Goal: Task Accomplishment & Management: Complete application form

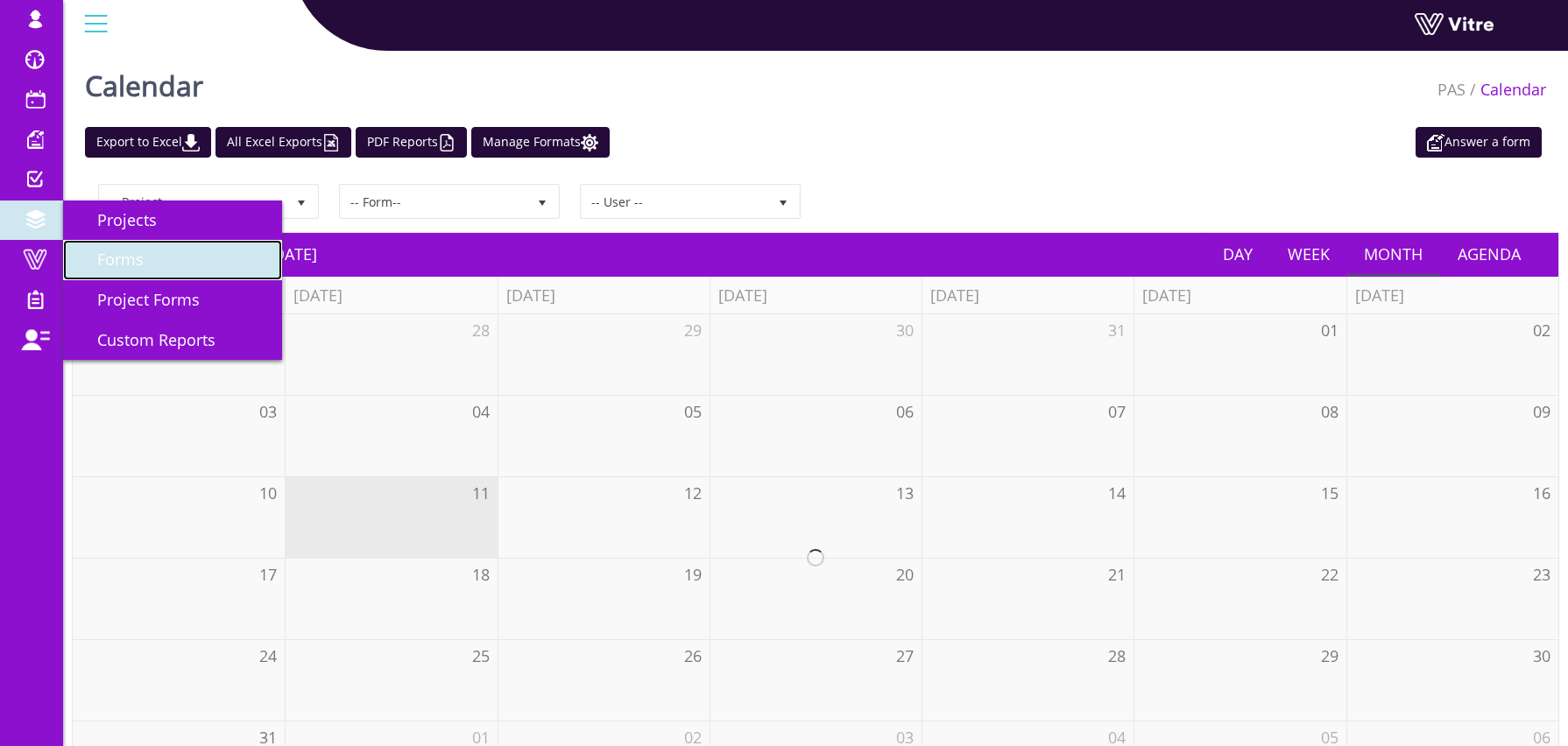
click at [128, 245] on link "Forms" at bounding box center [172, 260] width 218 height 41
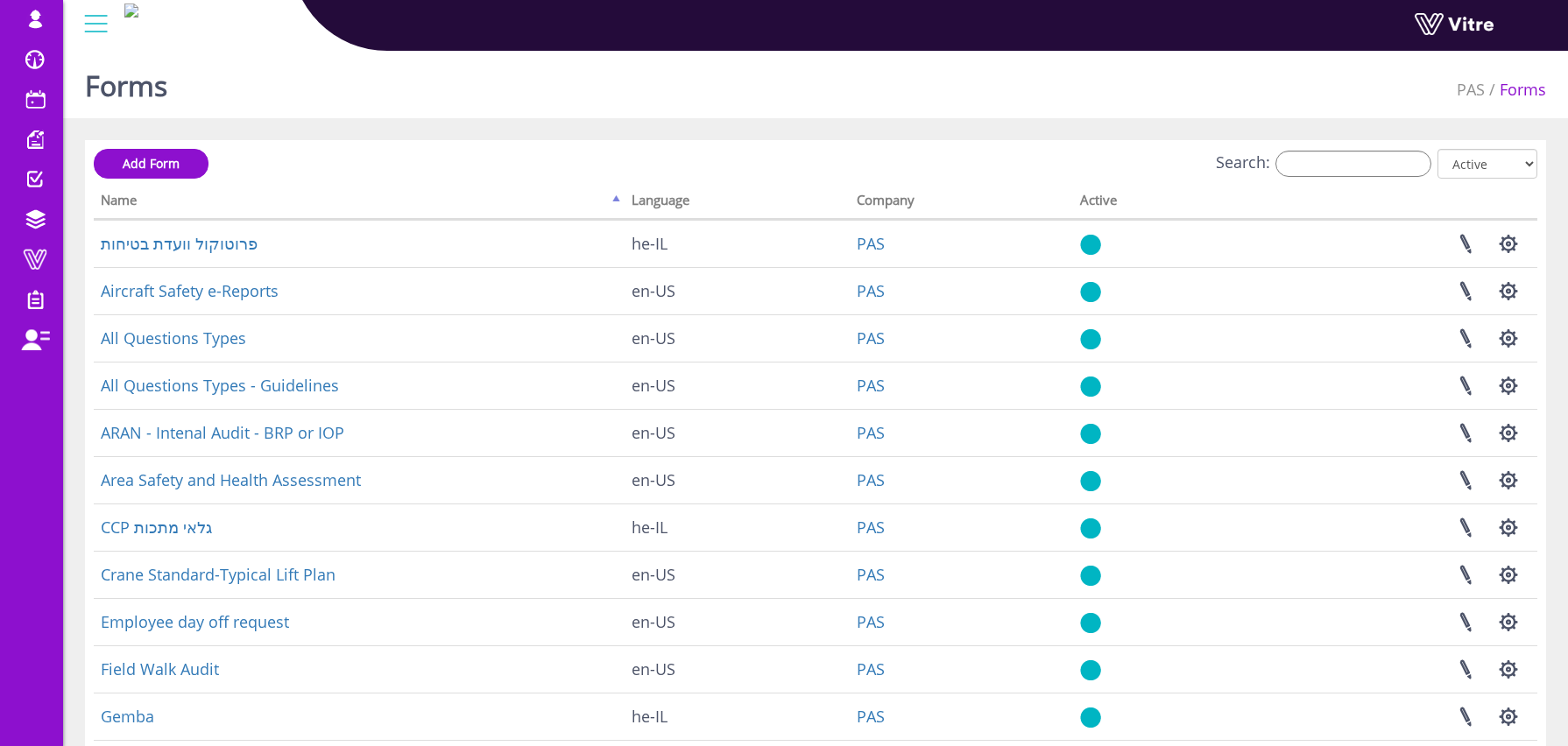
scroll to position [4, 0]
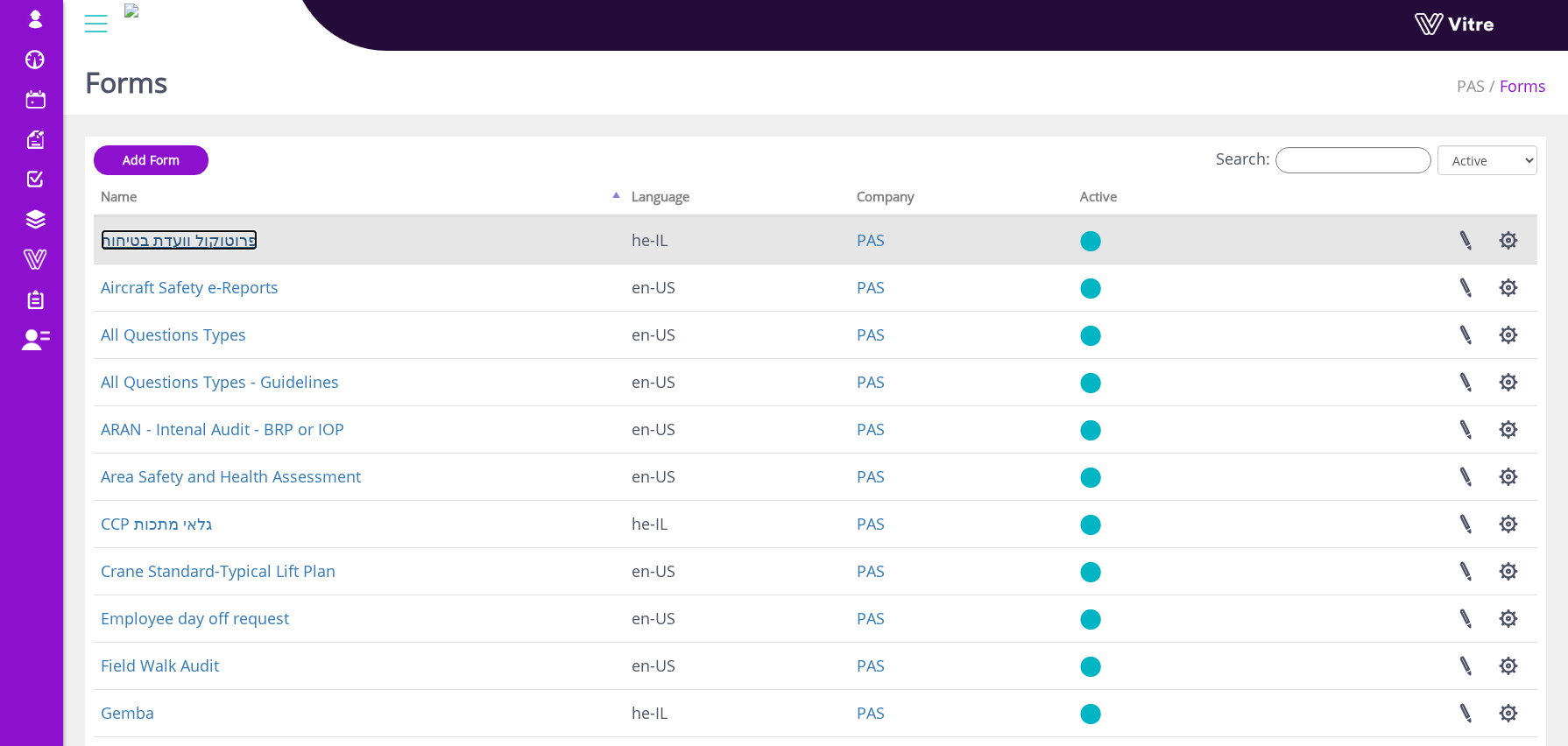
click at [200, 245] on link "פרוטוקול וועדת בטיחות" at bounding box center [179, 239] width 157 height 21
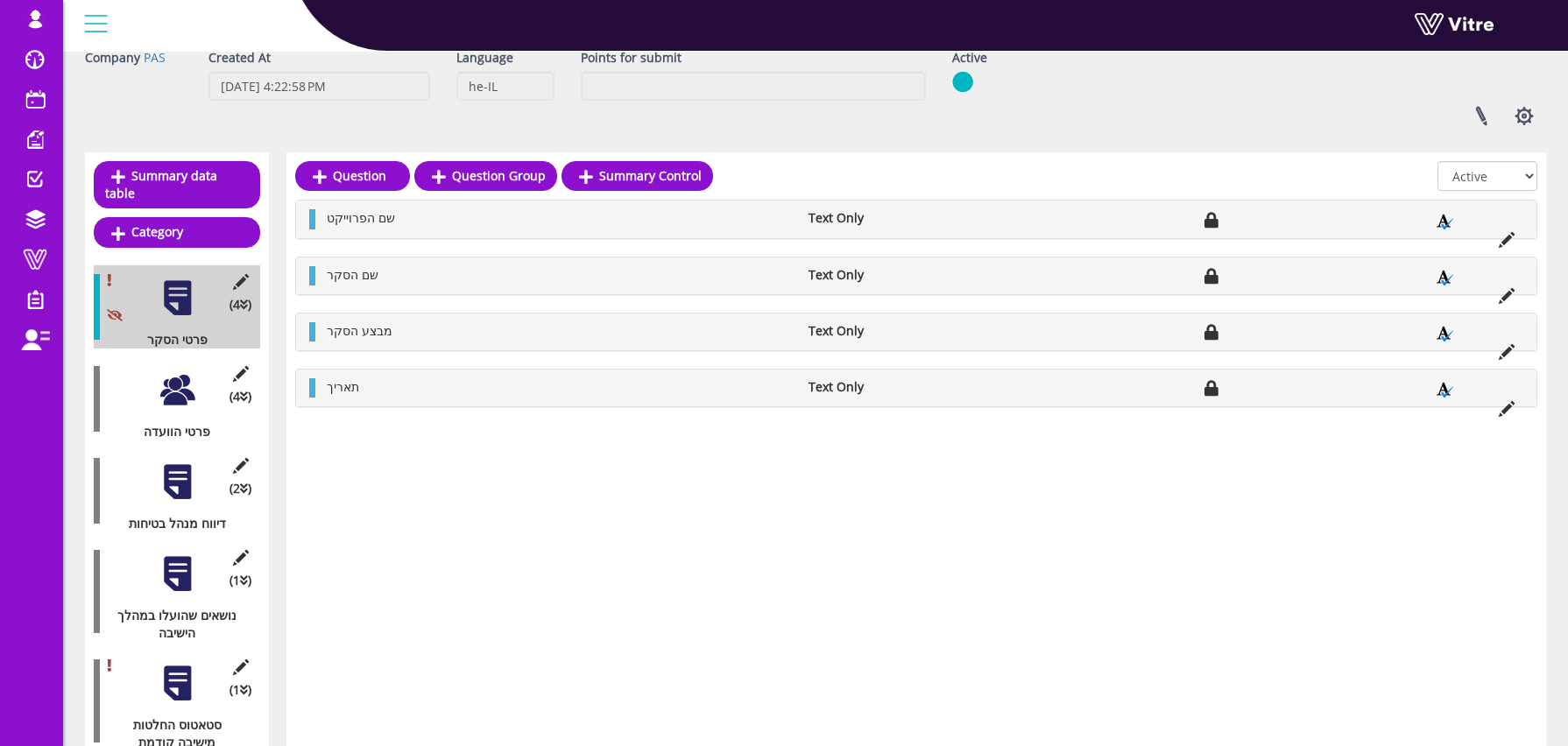
scroll to position [90, 0]
click at [241, 275] on icon at bounding box center [240, 283] width 22 height 16
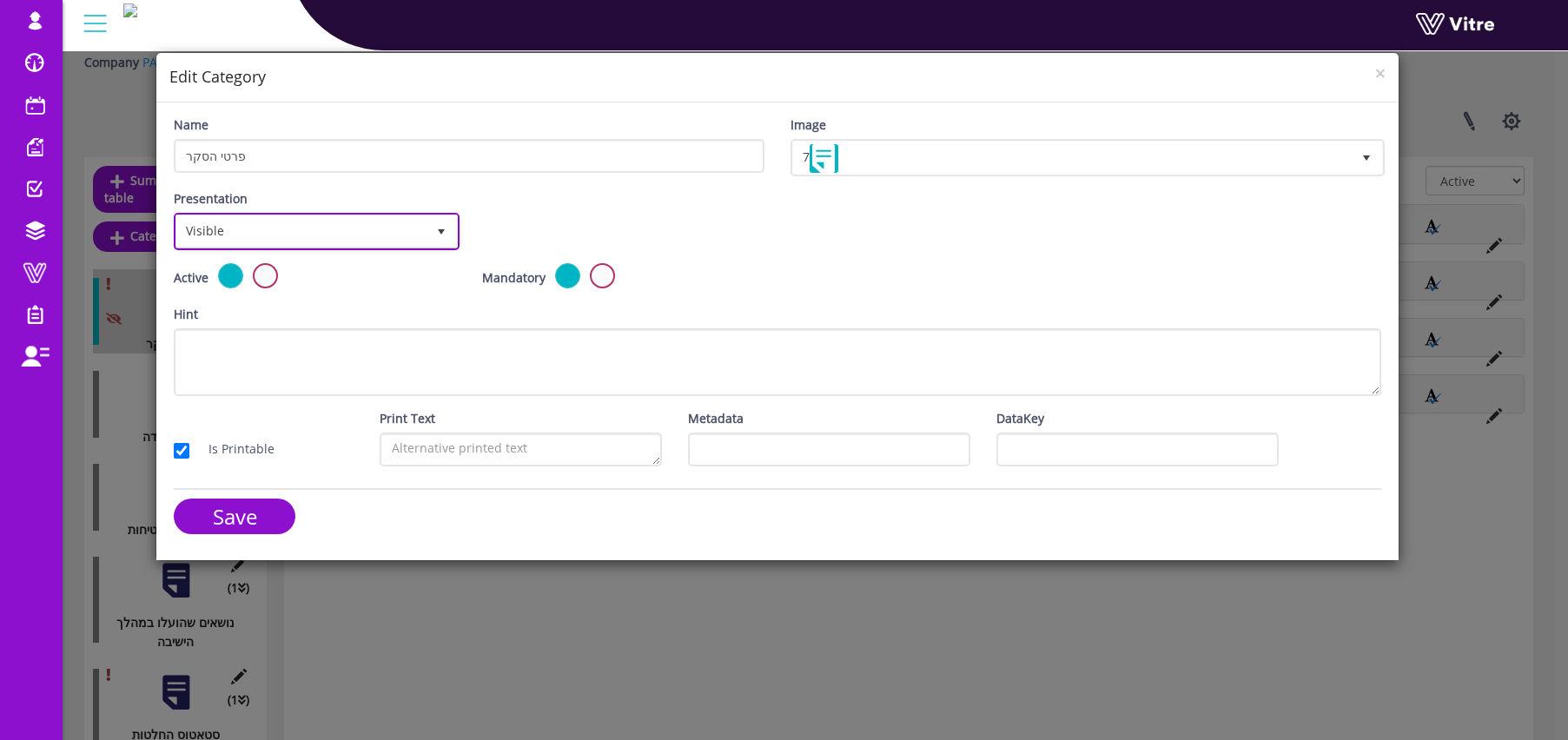
click at [298, 230] on span "Visible" at bounding box center [301, 231] width 249 height 31
click at [677, 173] on div "Name פרטי הסקר" at bounding box center [469, 151] width 617 height 71
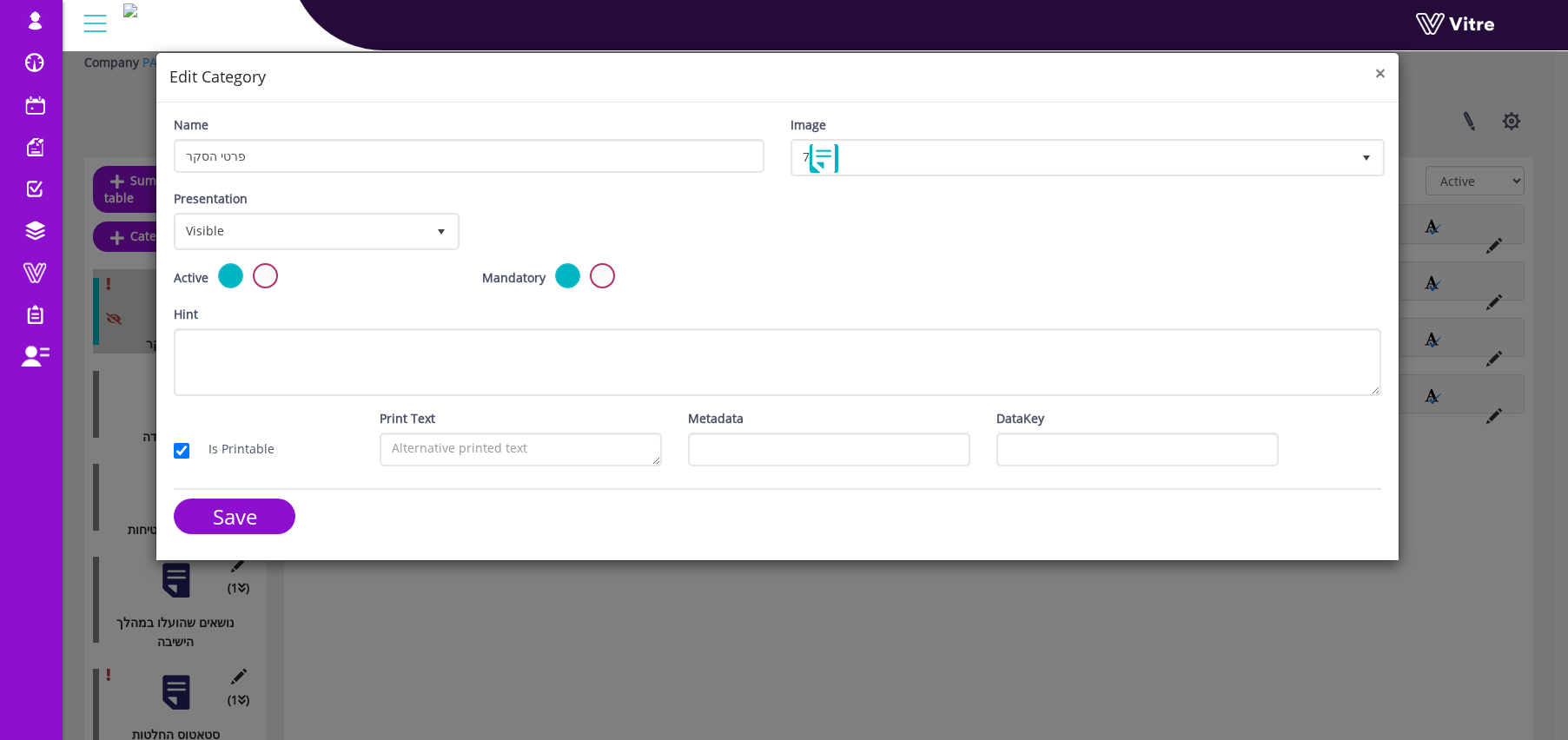
click at [1381, 74] on span "×" at bounding box center [1380, 73] width 11 height 25
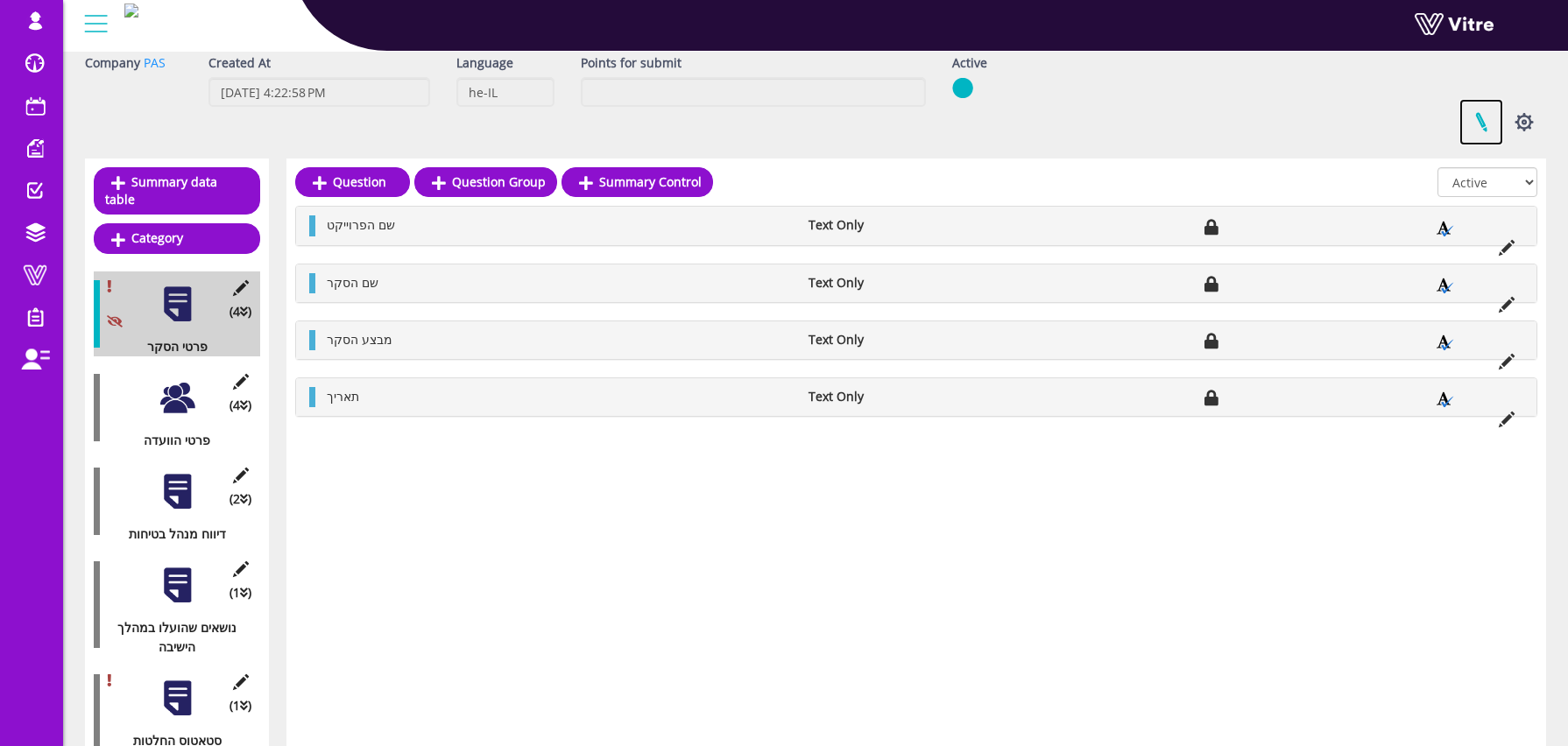
click at [1478, 121] on link at bounding box center [1481, 122] width 44 height 46
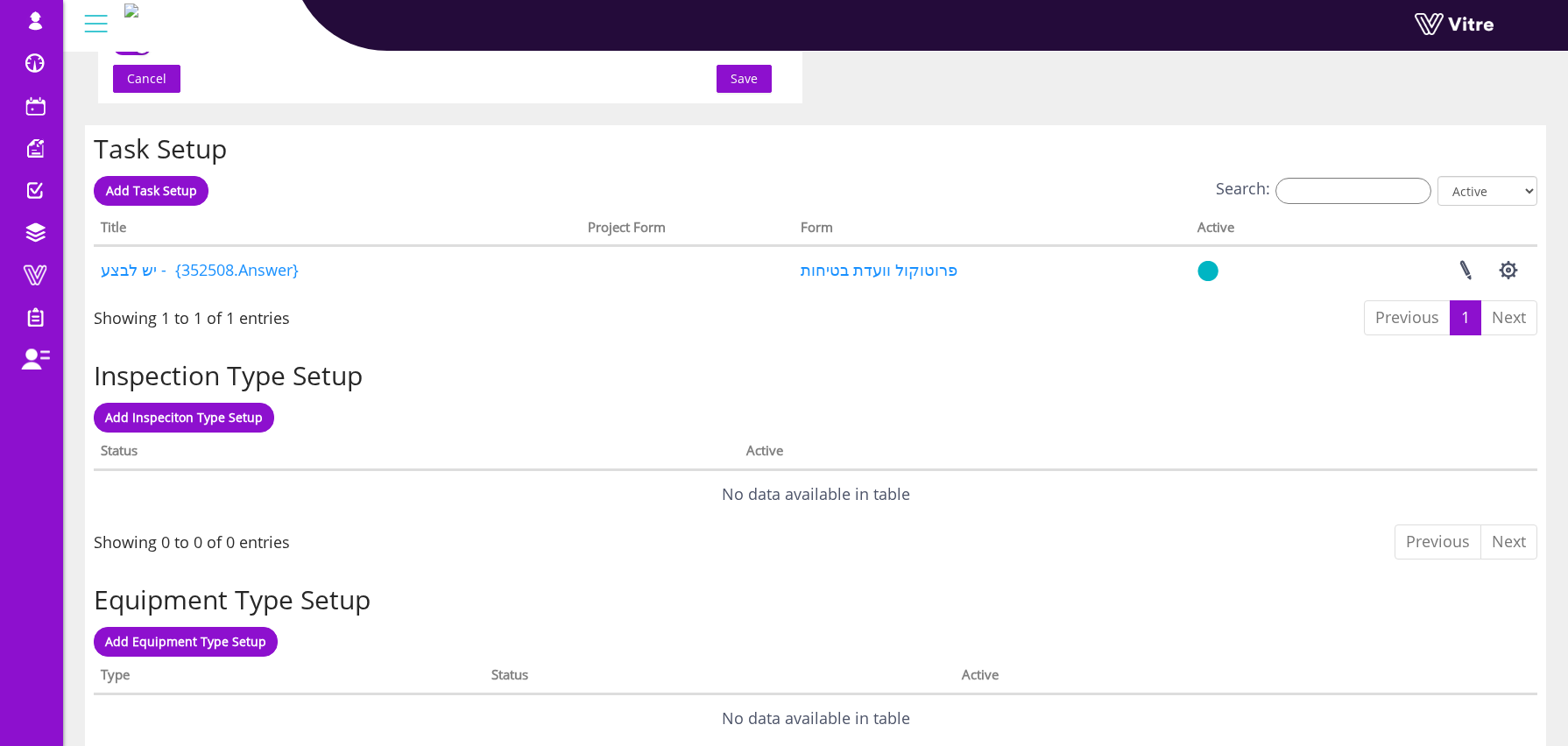
scroll to position [1294, 0]
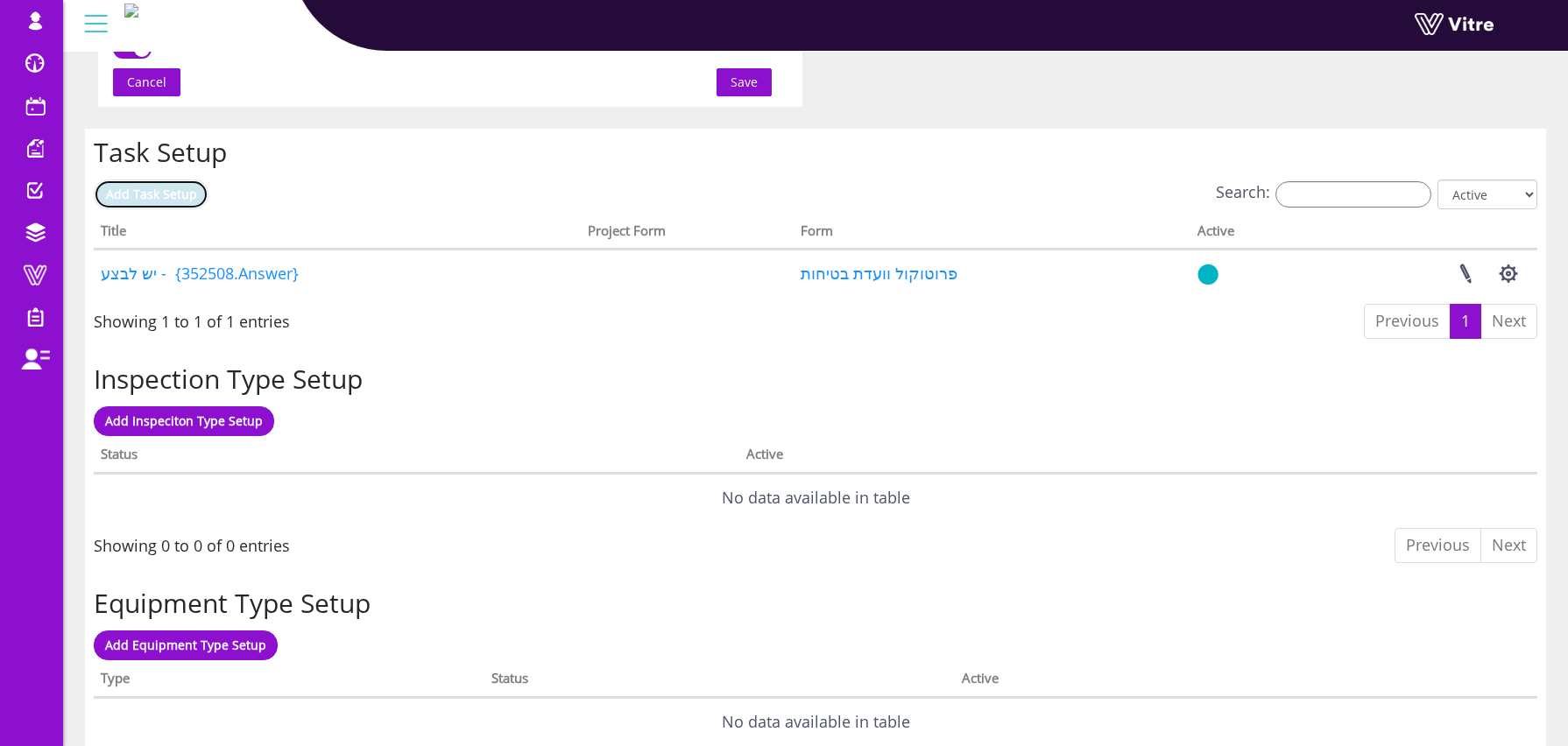
click at [180, 189] on span "Add Task Setup" at bounding box center [151, 194] width 91 height 17
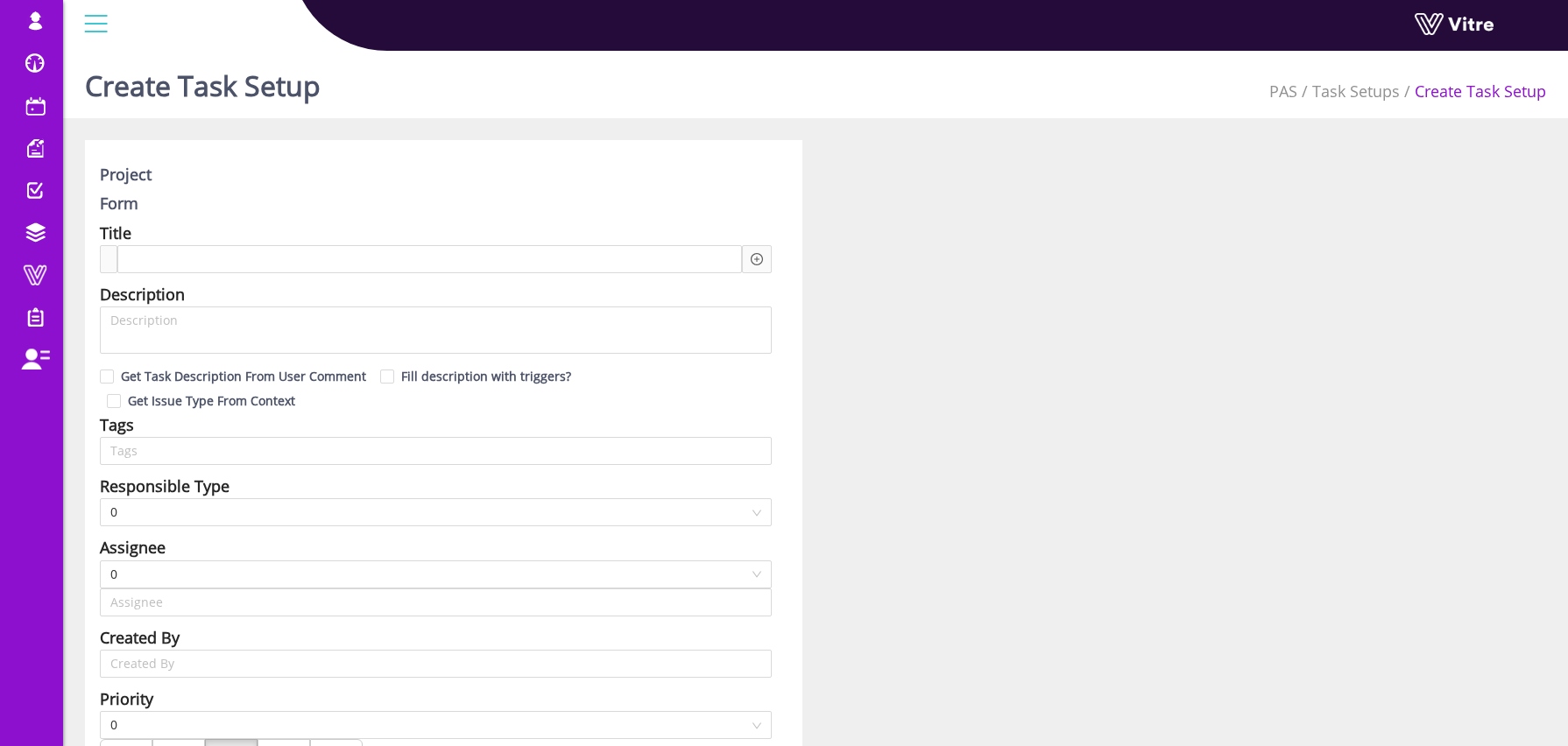
type input "Osher Faibish SU"
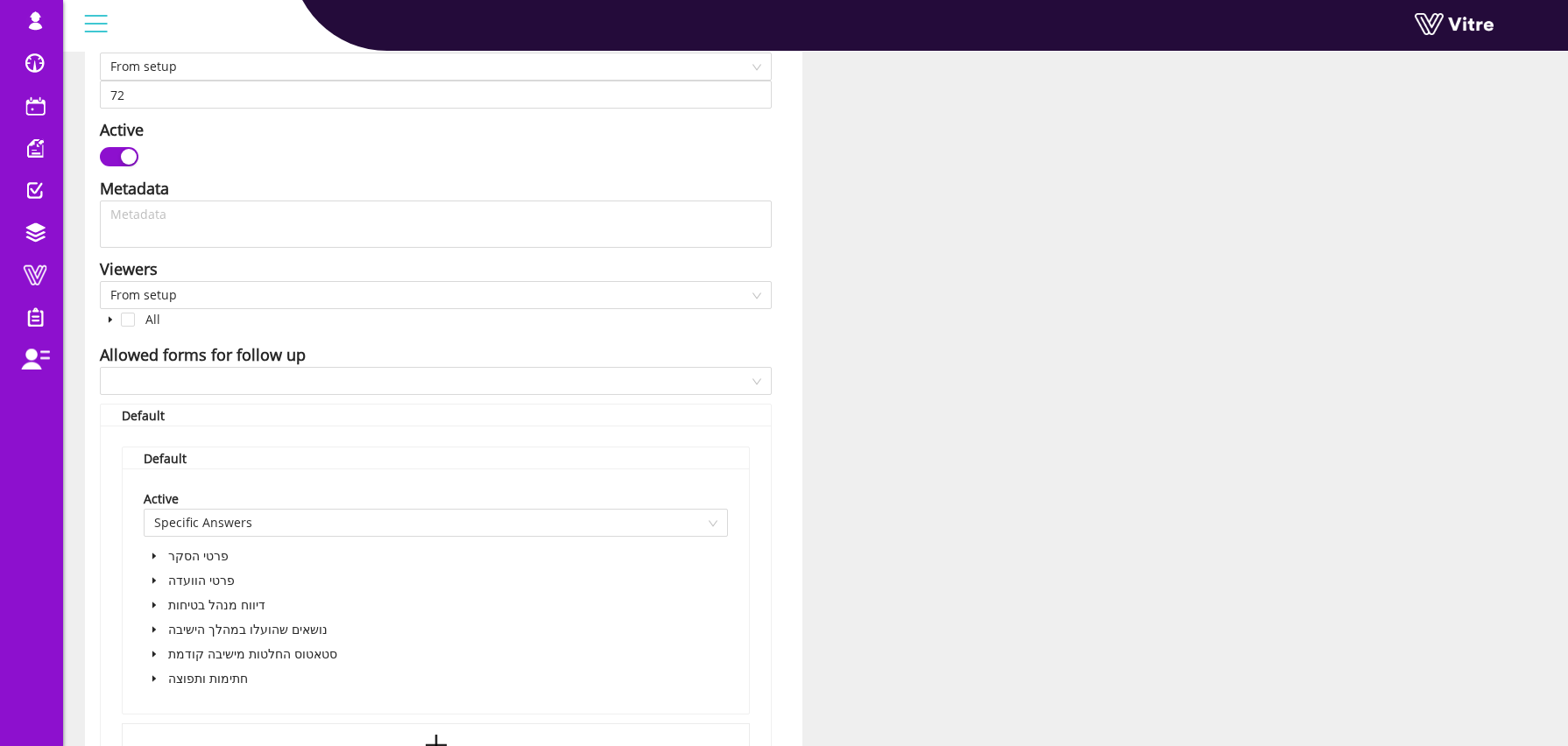
scroll to position [865, 0]
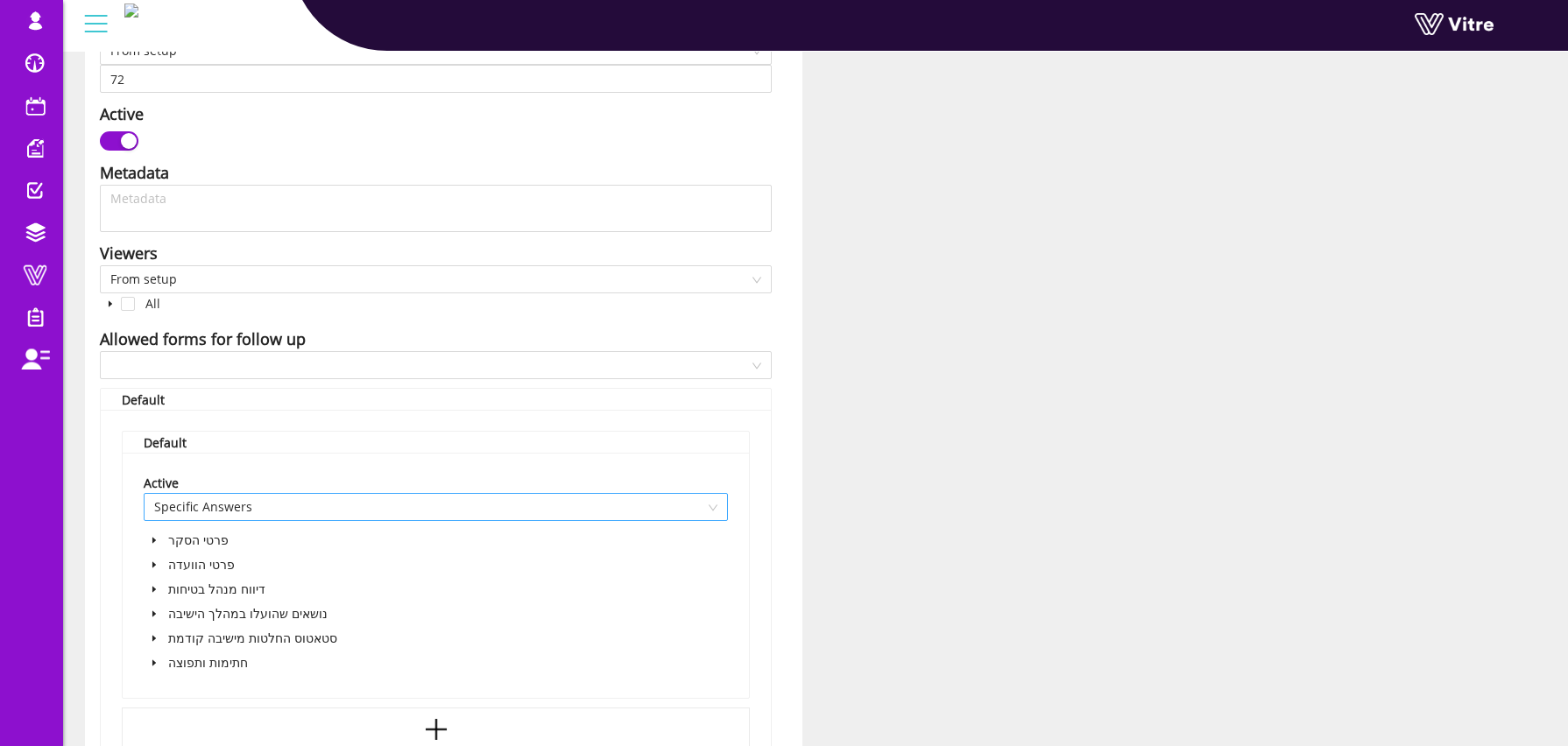
click at [277, 494] on span "Specific Answers" at bounding box center [436, 507] width 564 height 27
click at [705, 473] on div "Active" at bounding box center [435, 482] width 584 height 19
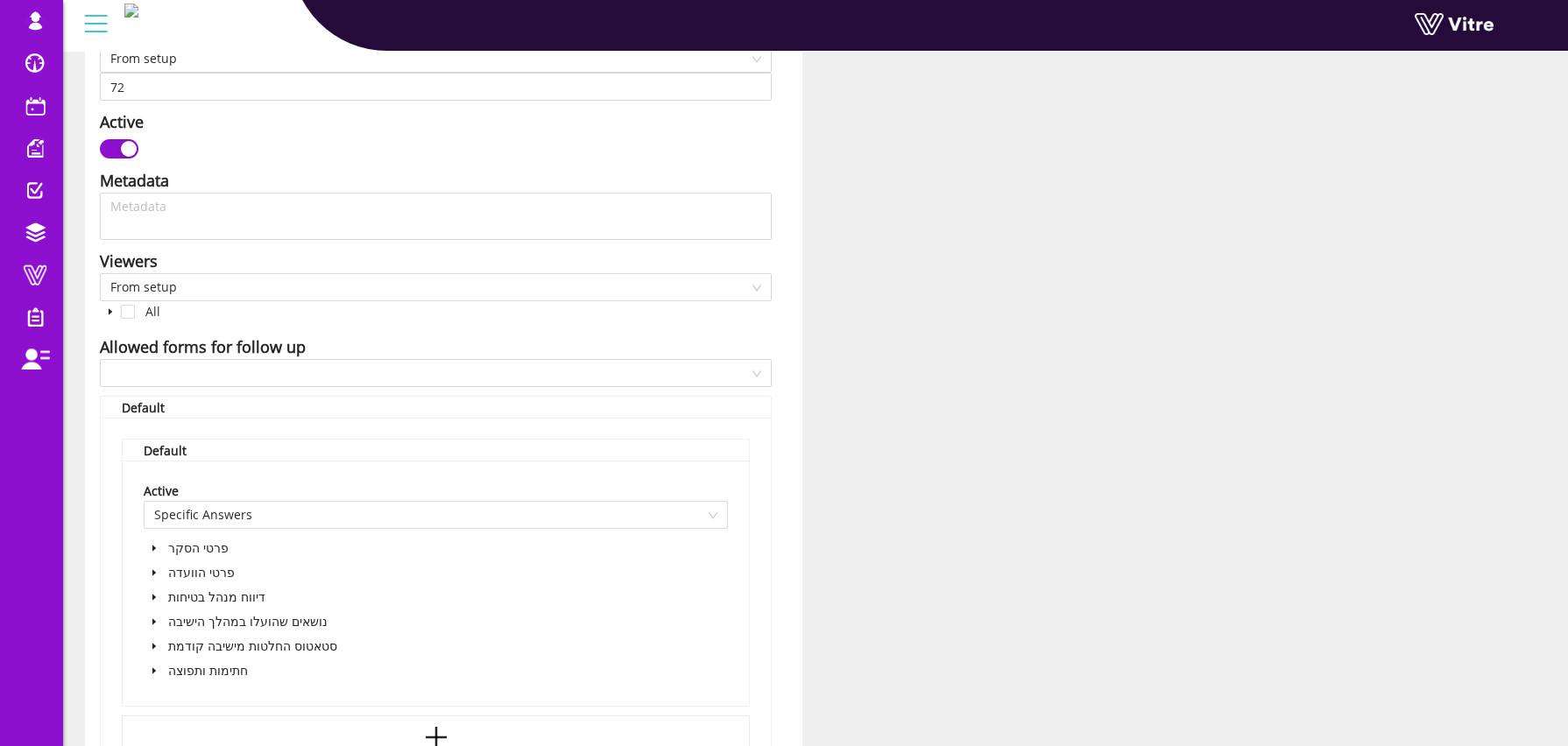
scroll to position [381, 0]
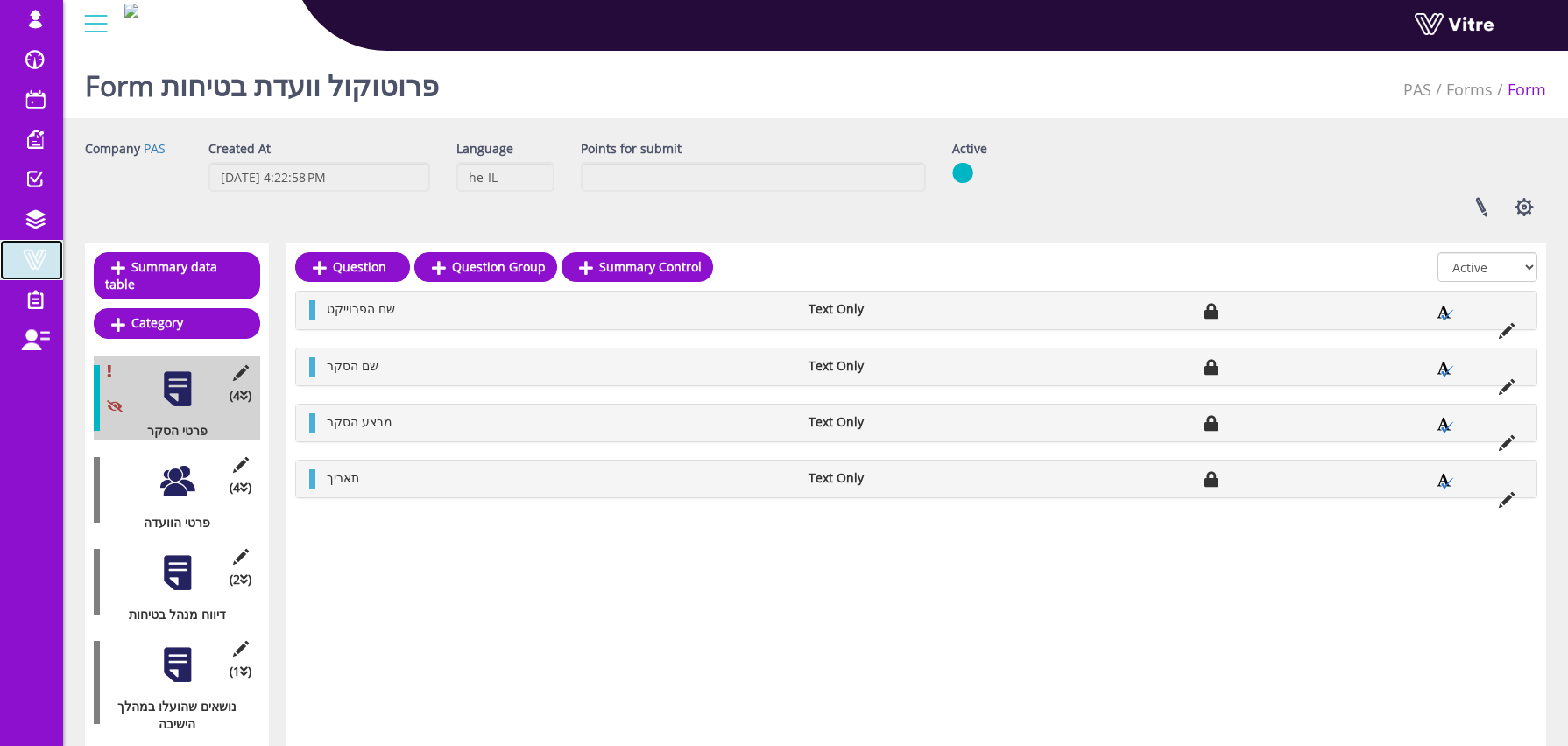
click at [43, 267] on span at bounding box center [35, 259] width 44 height 21
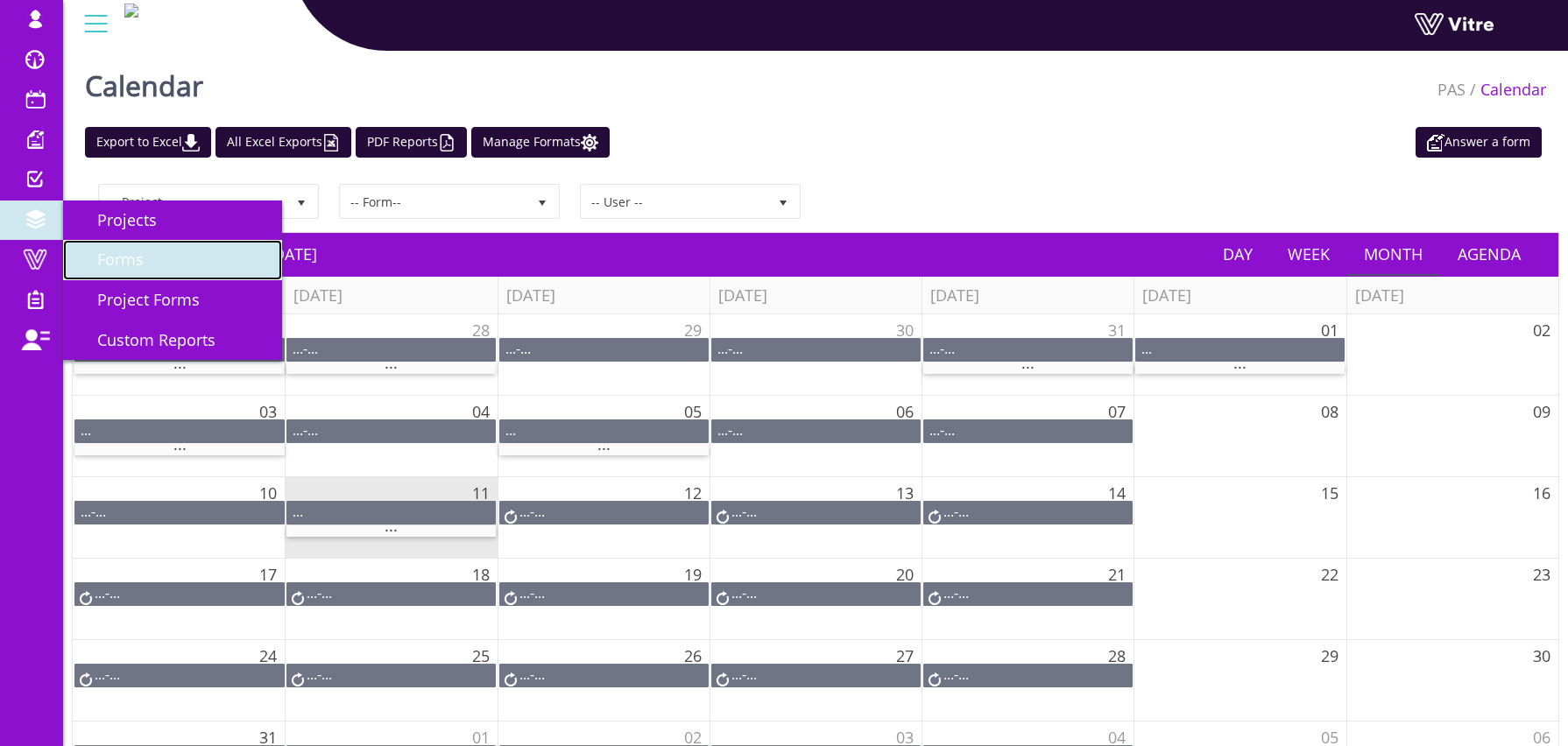
click at [147, 266] on link "Forms" at bounding box center [172, 260] width 218 height 41
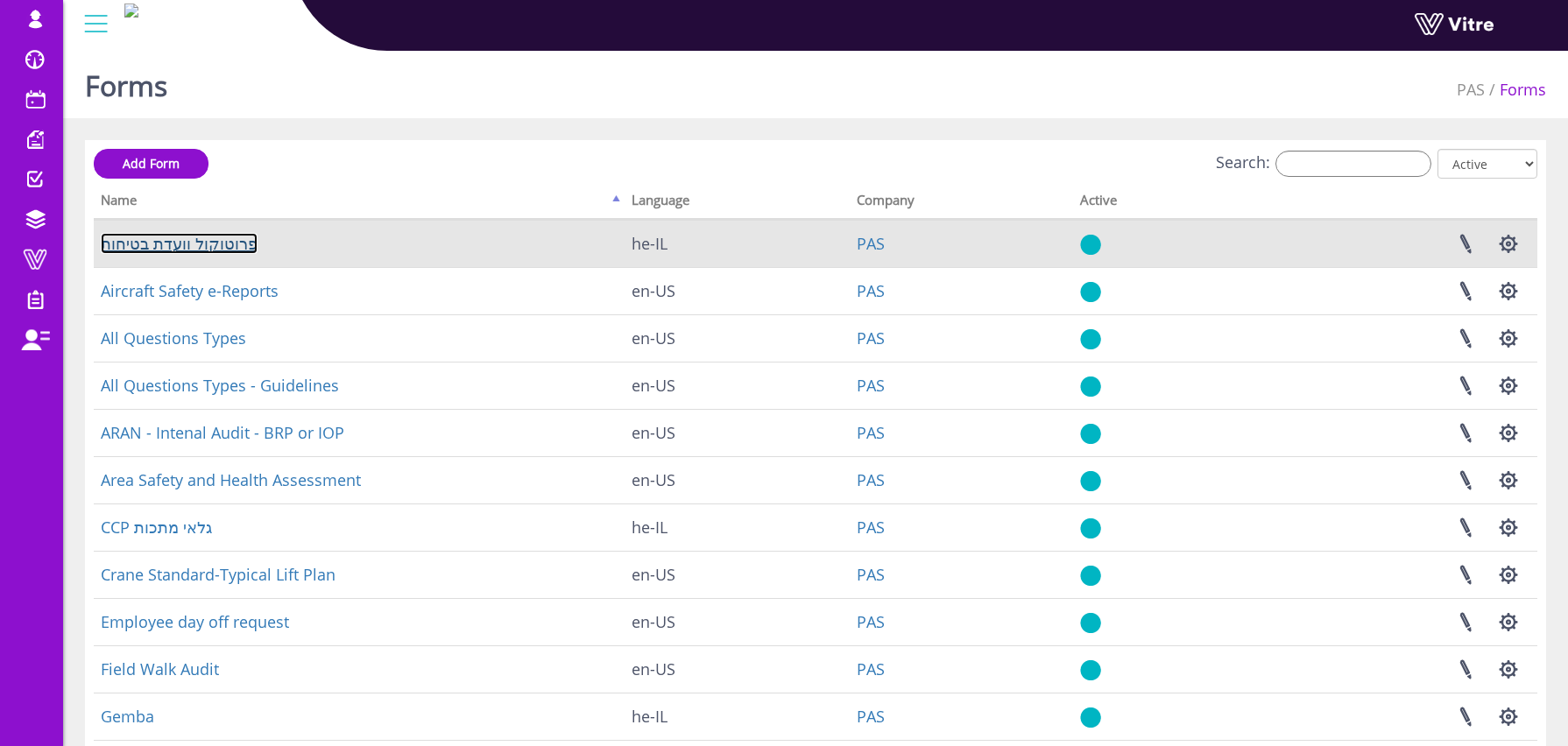
click at [165, 241] on link "פרוטוקול וועדת בטיחות" at bounding box center [179, 243] width 157 height 21
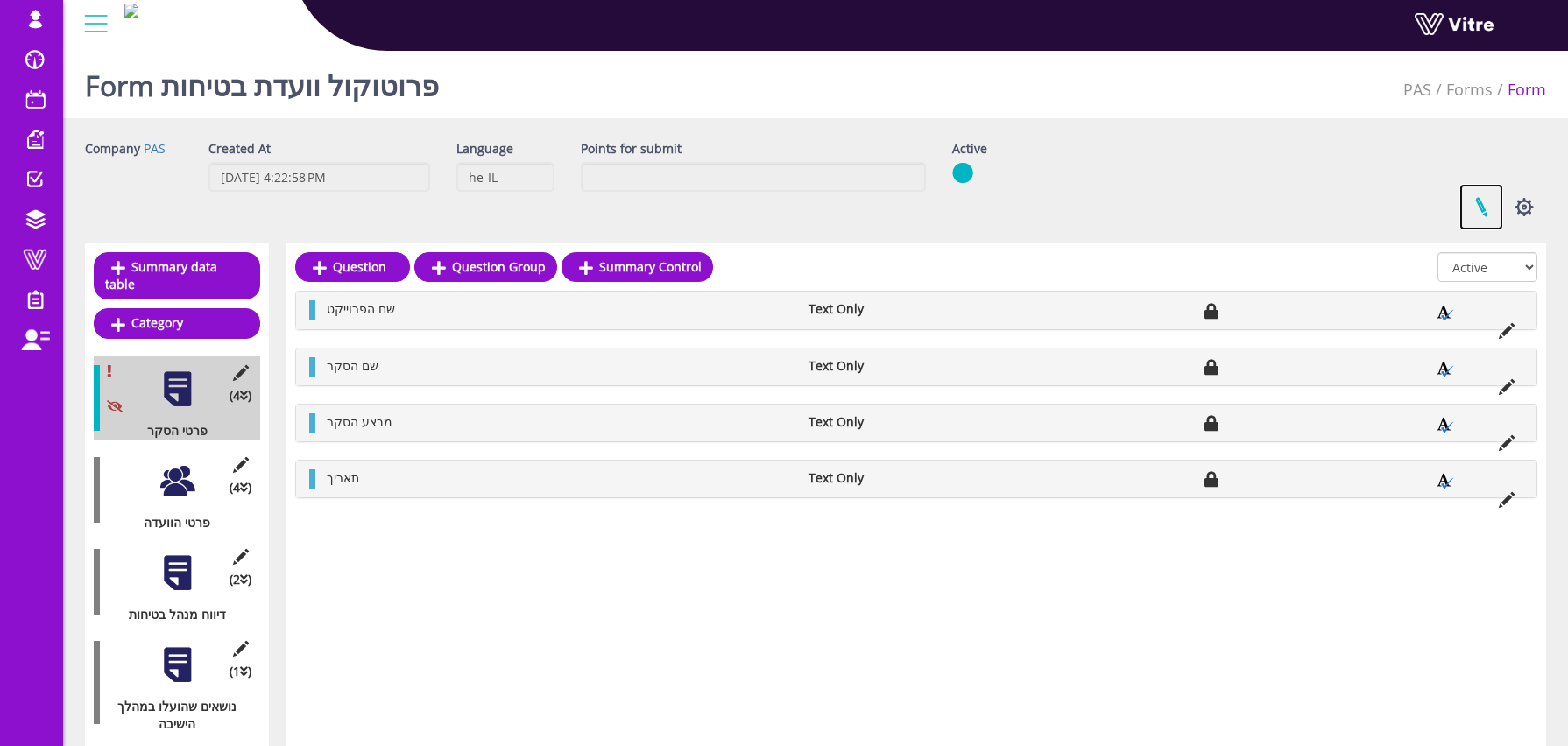
click at [1480, 212] on link at bounding box center [1481, 207] width 44 height 46
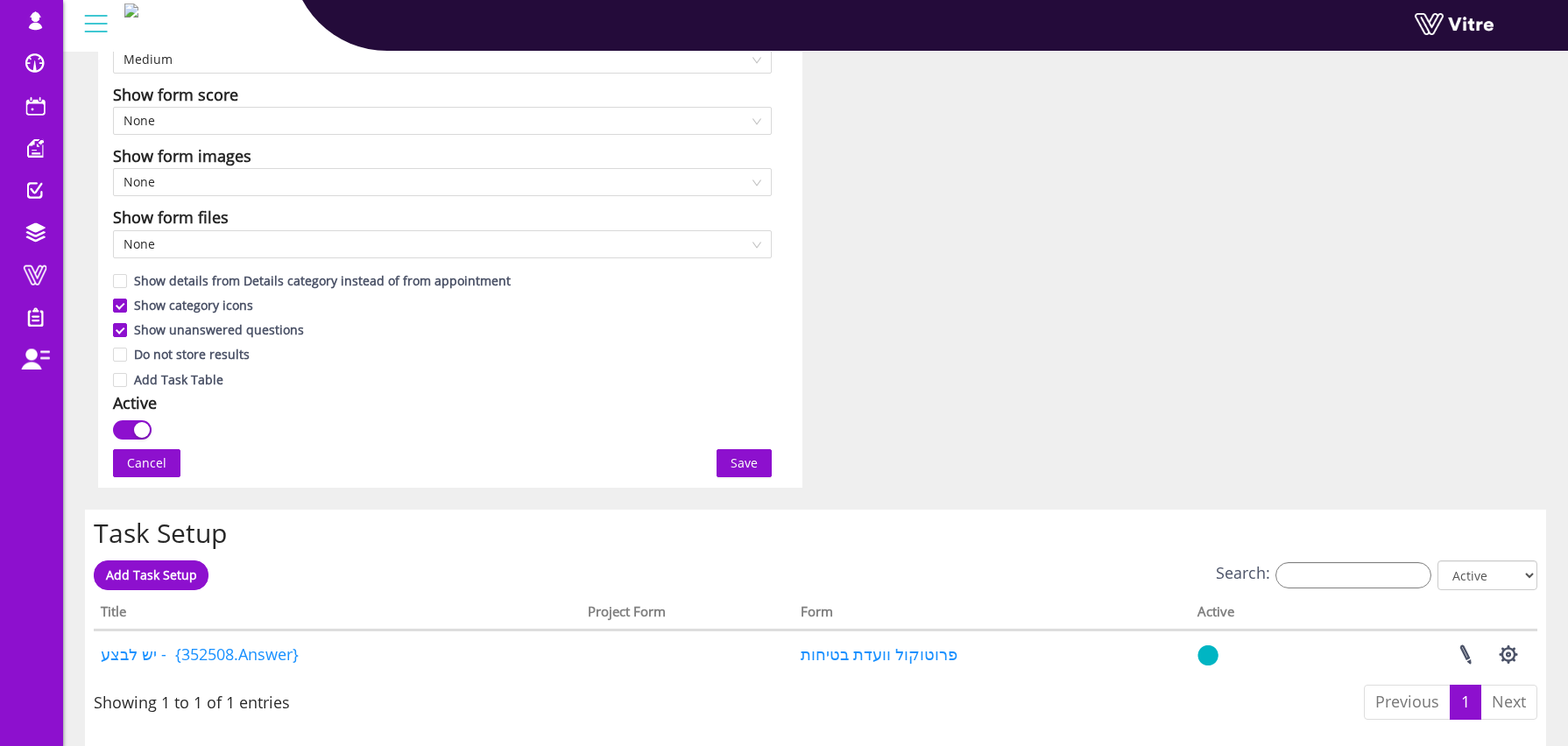
scroll to position [1254, 0]
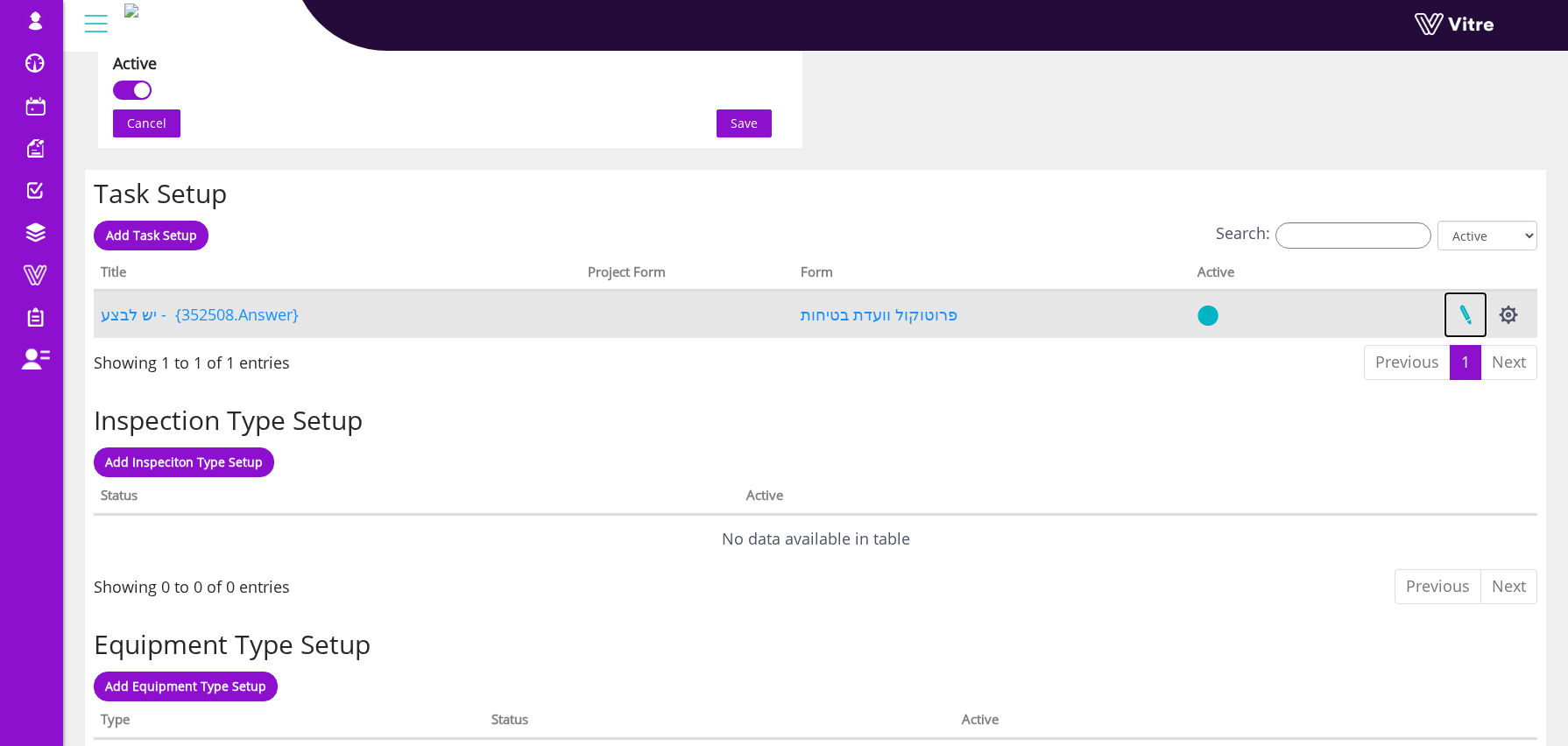
click at [1460, 310] on link at bounding box center [1465, 314] width 44 height 46
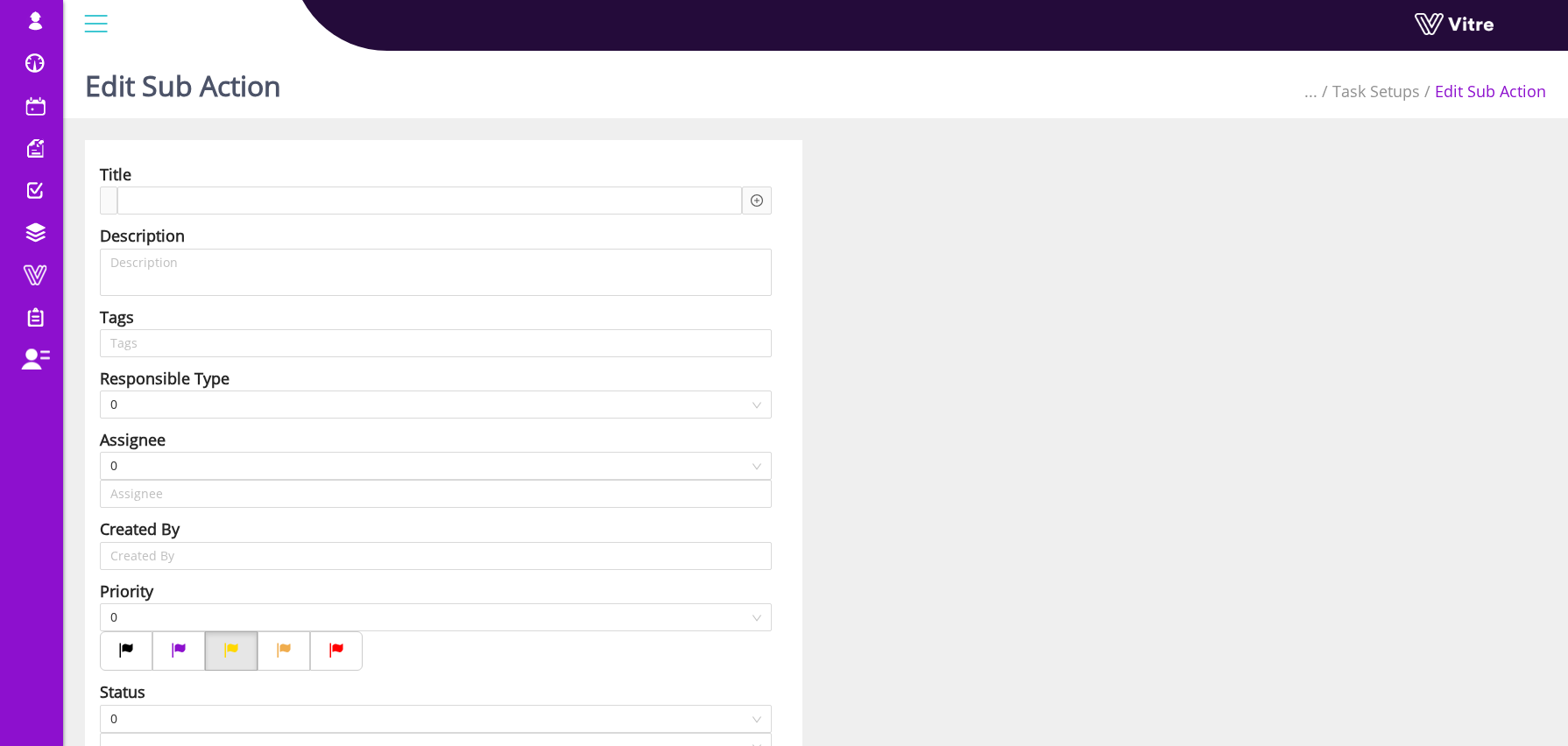
type input "Osher Faibish SU"
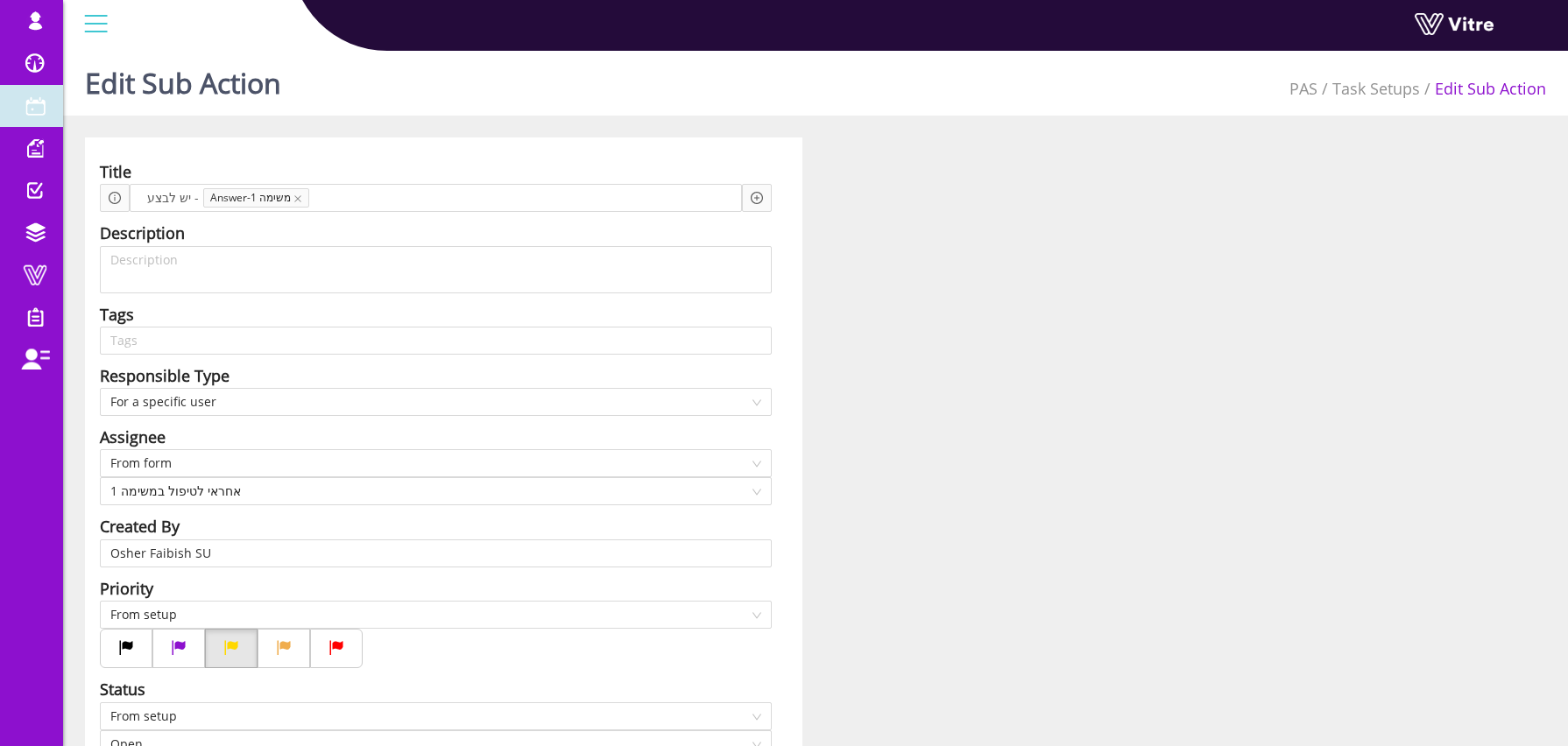
scroll to position [4, 0]
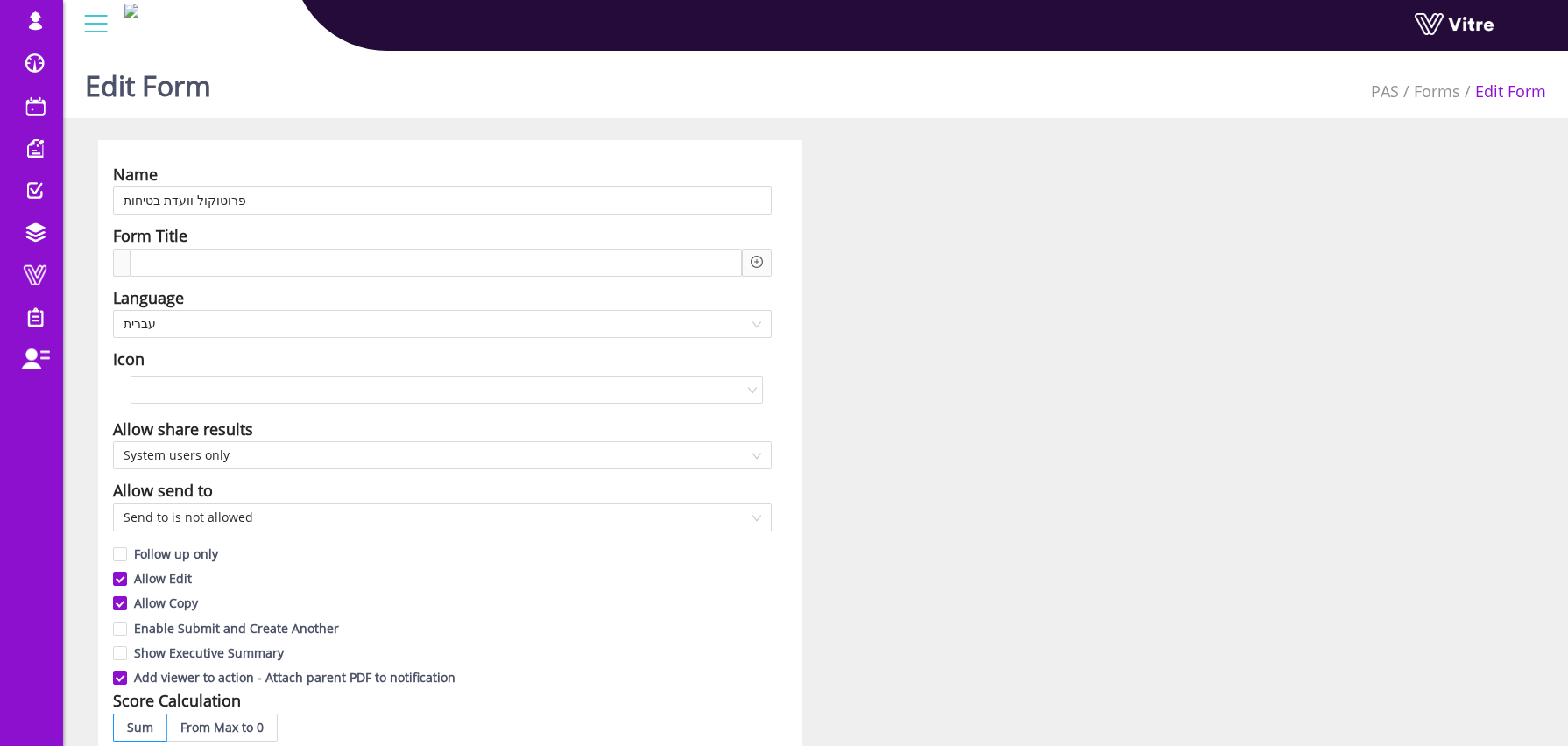
scroll to position [1162, 0]
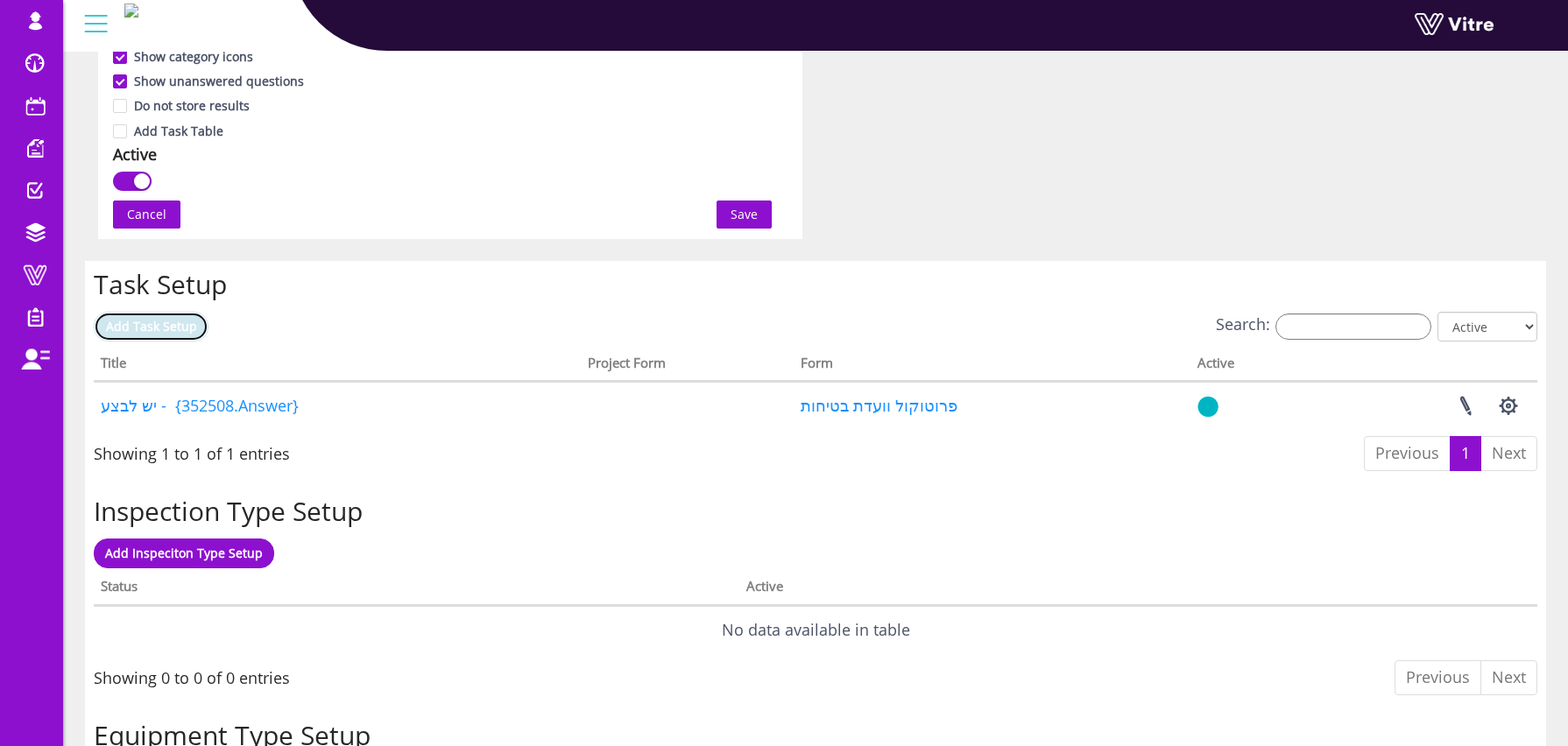
click at [188, 323] on span "Add Task Setup" at bounding box center [151, 326] width 91 height 17
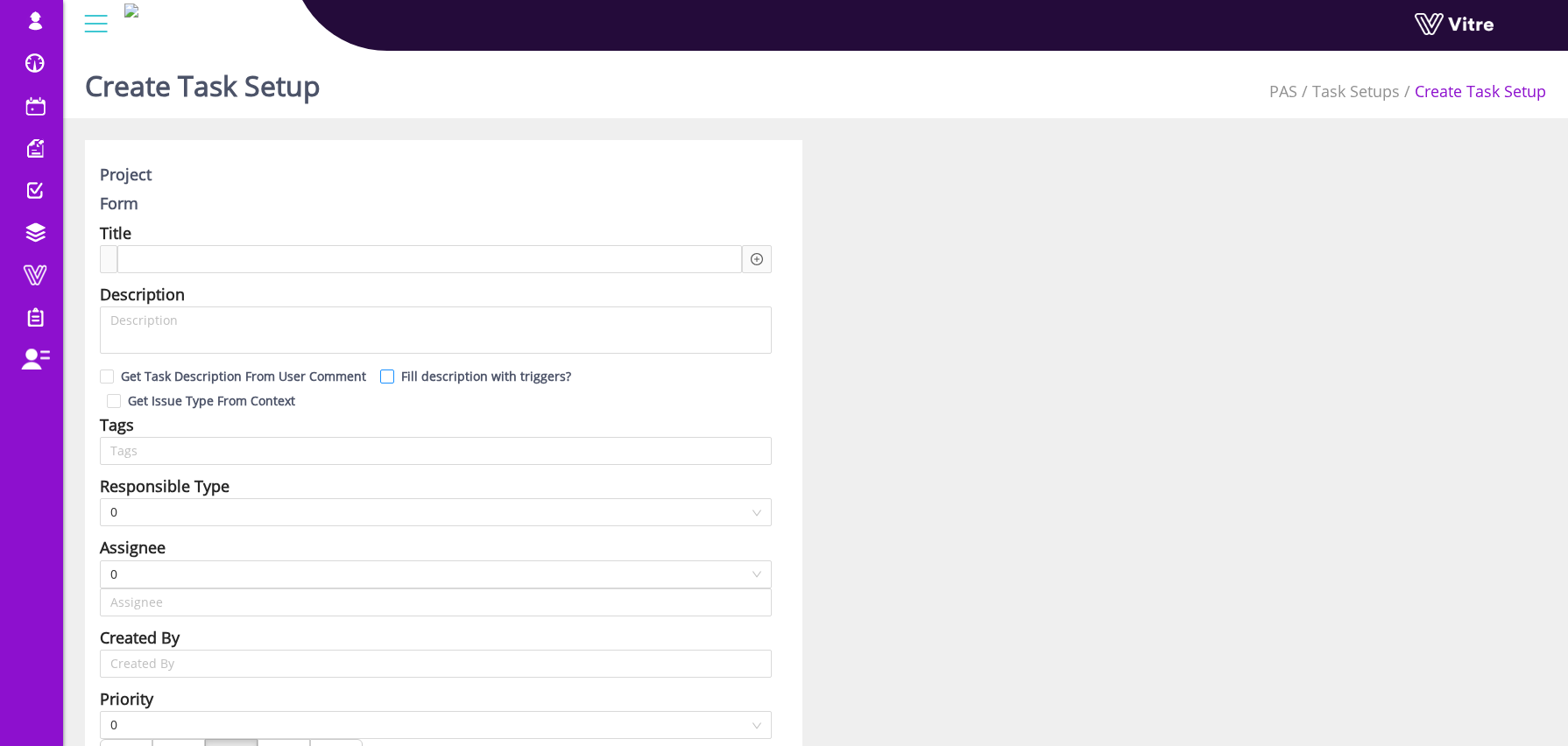
type input "Osher Faibish SU"
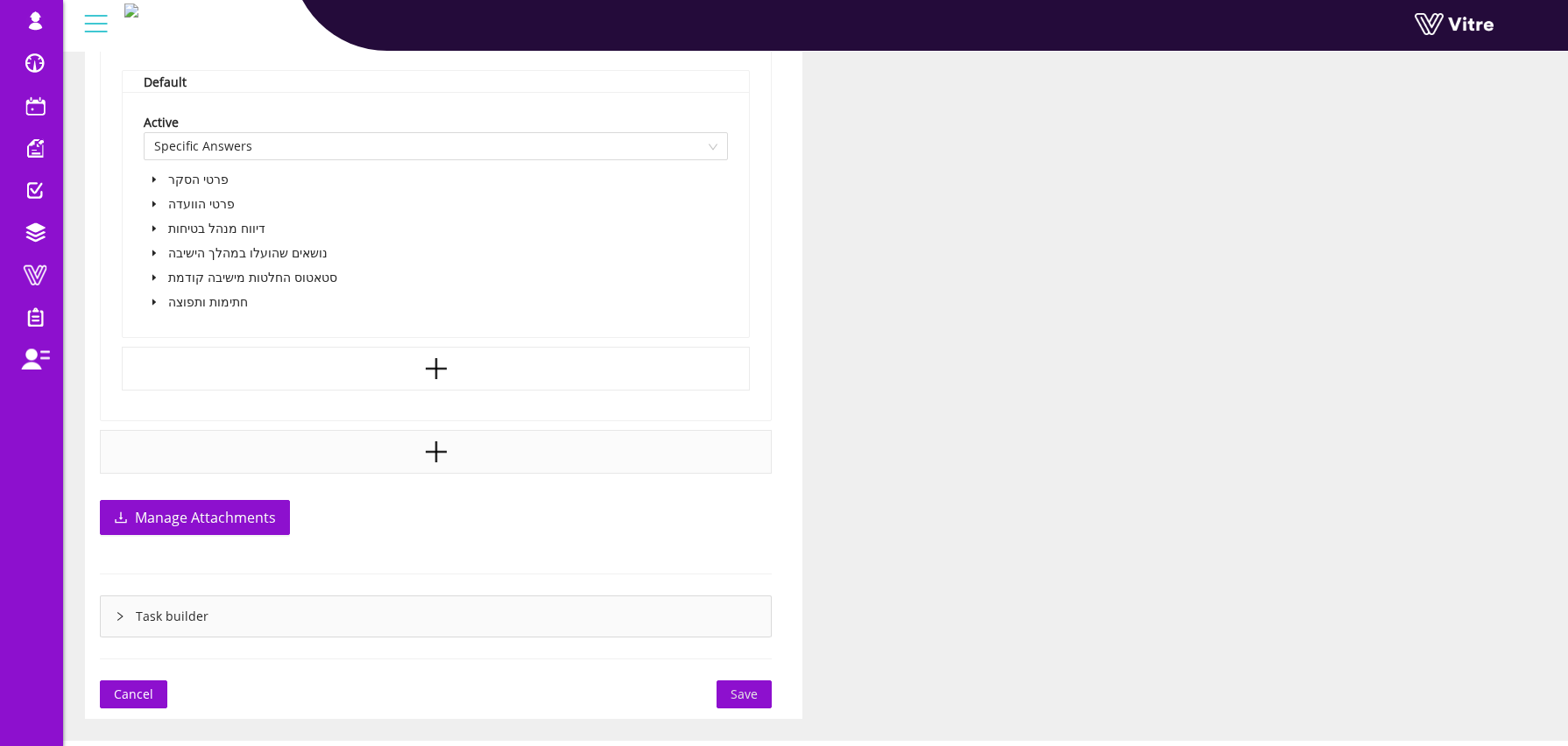
scroll to position [1223, 0]
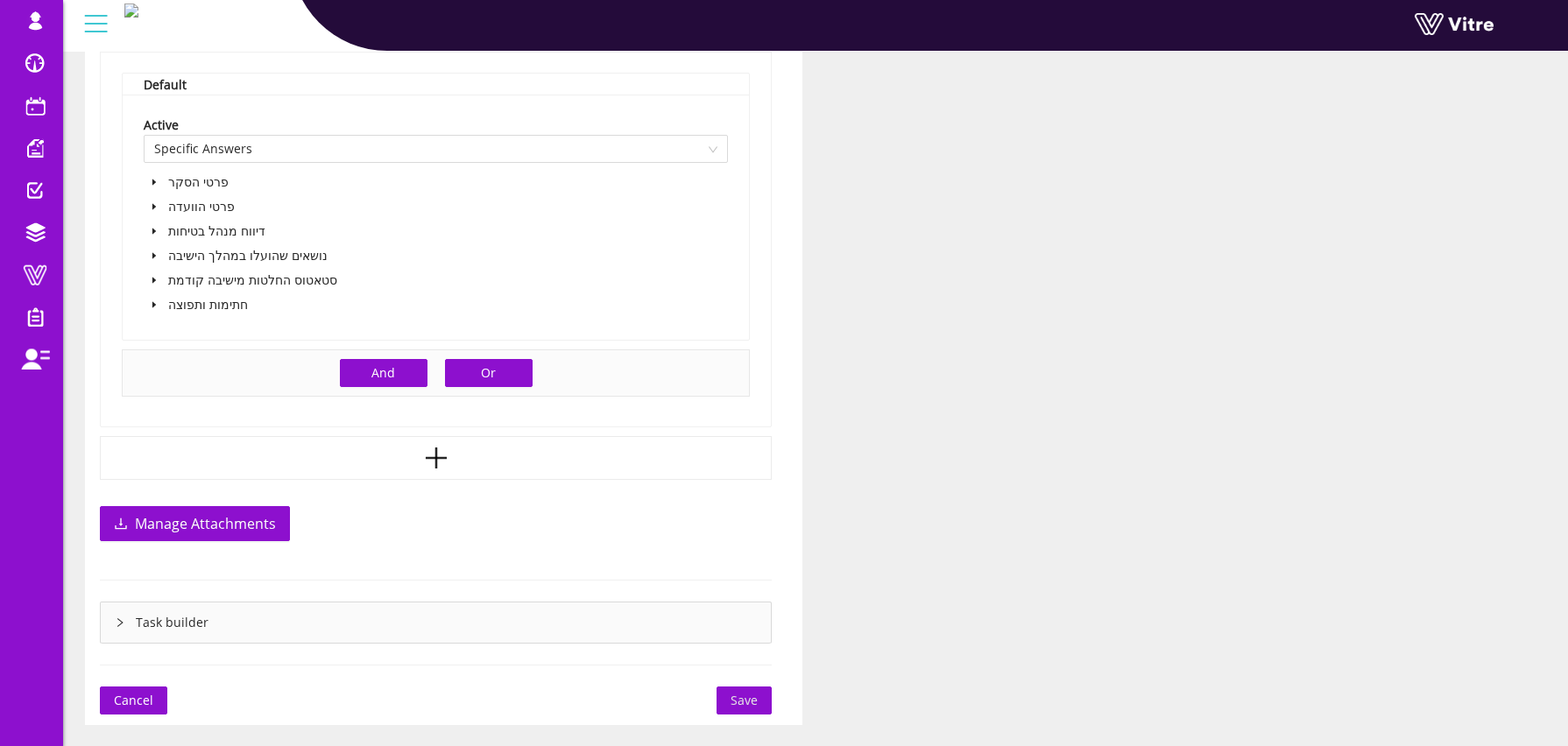
click at [447, 359] on button "Or" at bounding box center [488, 373] width 88 height 28
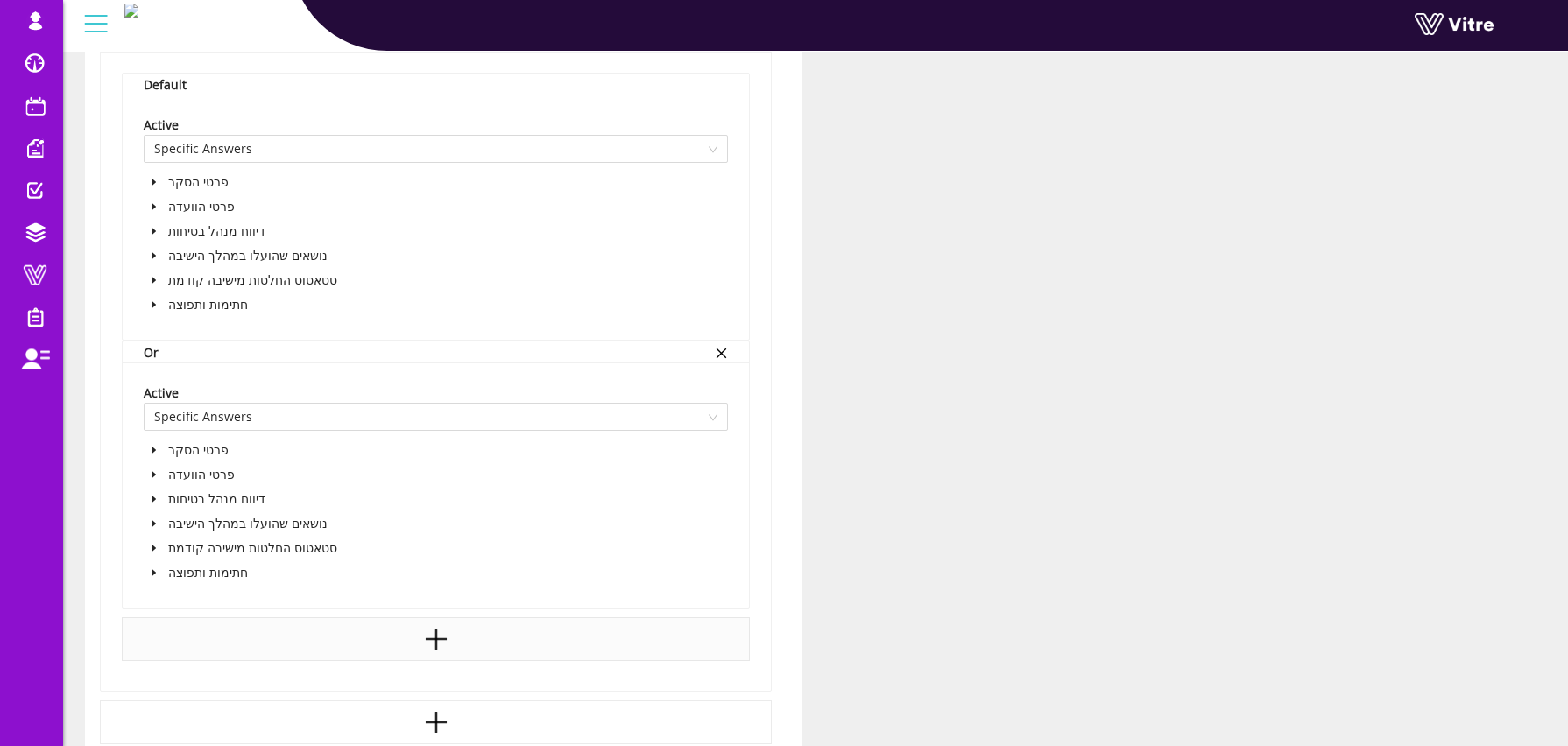
click at [718, 347] on icon "close" at bounding box center [721, 353] width 13 height 13
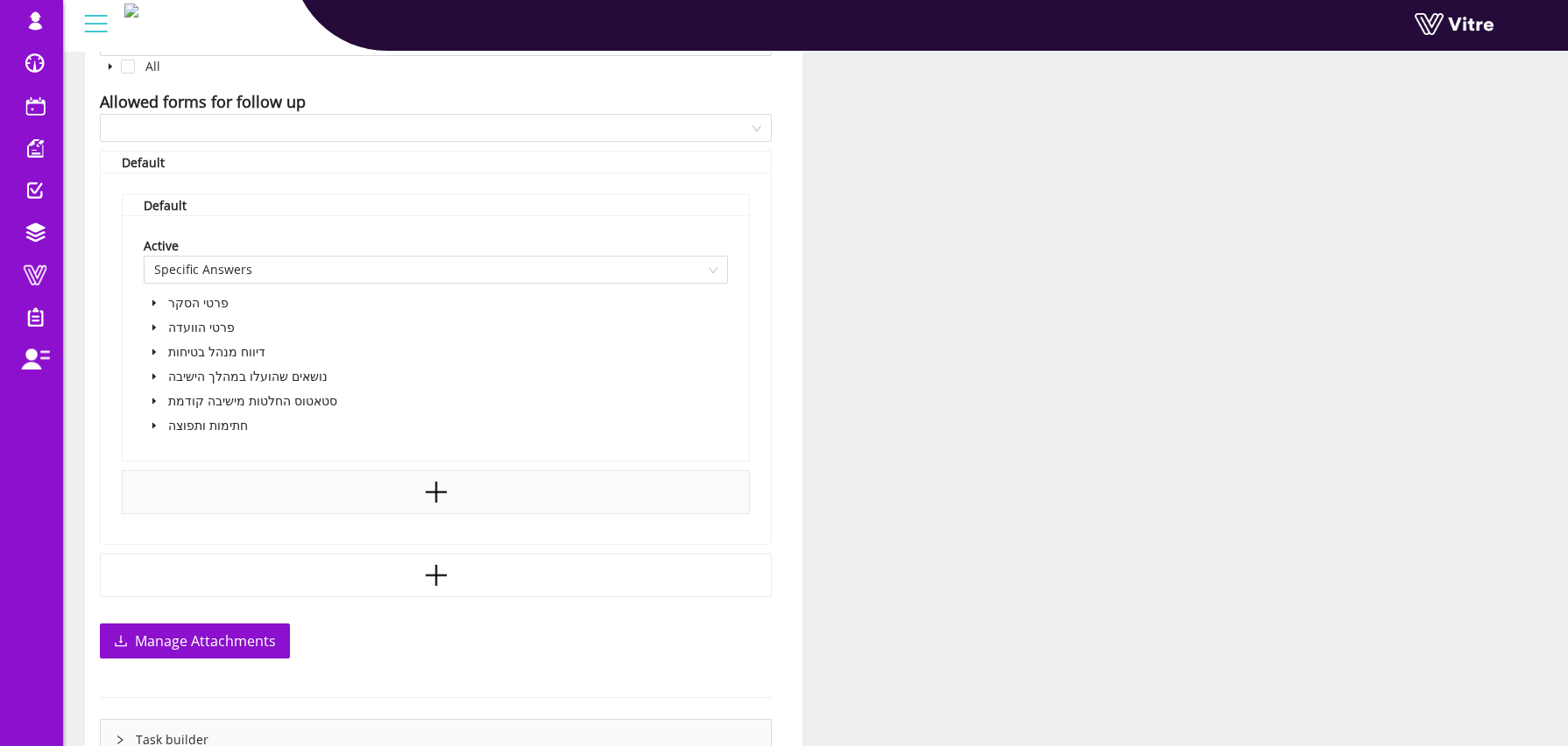
scroll to position [1103, 0]
